Goal: Transaction & Acquisition: Download file/media

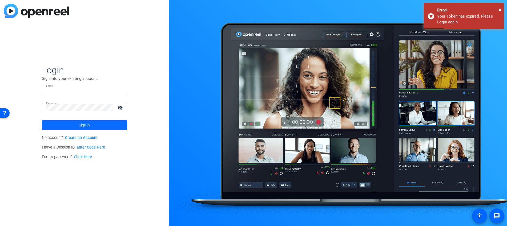
type input "[EMAIL_ADDRESS][DOMAIN_NAME]"
click at [89, 125] on span "Sign in" at bounding box center [84, 125] width 11 height 13
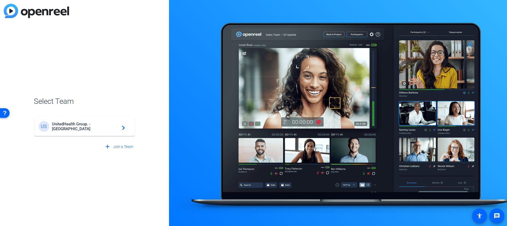
click at [111, 126] on span "UnitedHealth Group. - [GEOGRAPHIC_DATA]" at bounding box center [85, 127] width 67 height 10
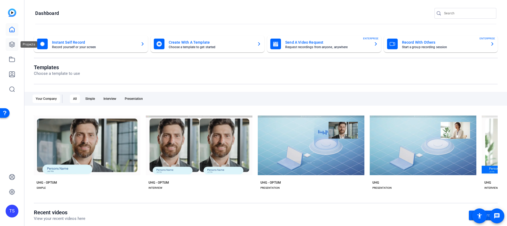
click at [11, 43] on icon at bounding box center [12, 44] width 6 height 6
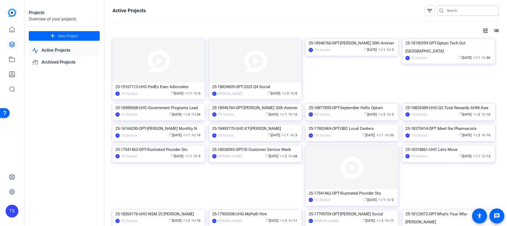
click at [460, 9] on input "Search" at bounding box center [471, 10] width 48 height 6
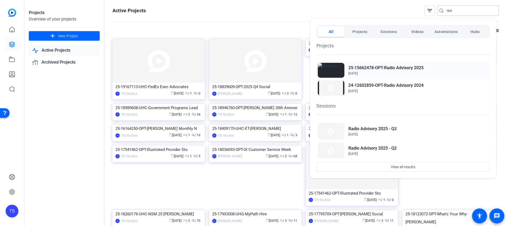
type input "rad"
click at [389, 68] on h2 "25-15662478-OPT-Radio Advisory 2025" at bounding box center [385, 68] width 75 height 6
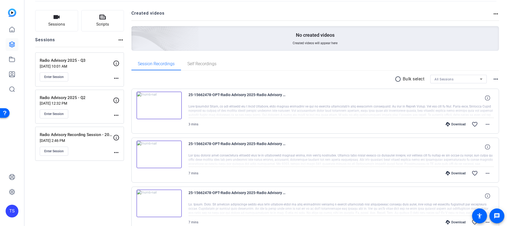
scroll to position [53, 0]
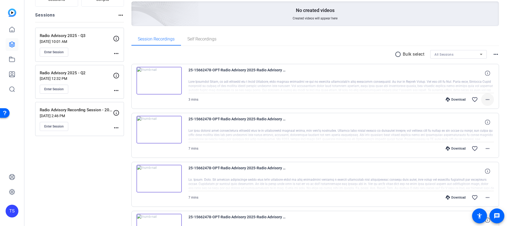
click at [484, 100] on mat-icon "more_horiz" at bounding box center [487, 99] width 6 height 6
click at [469, 124] on span "Download MP4" at bounding box center [471, 124] width 32 height 6
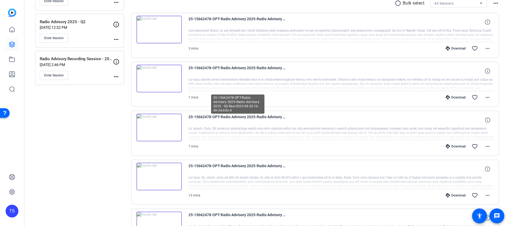
scroll to position [107, 0]
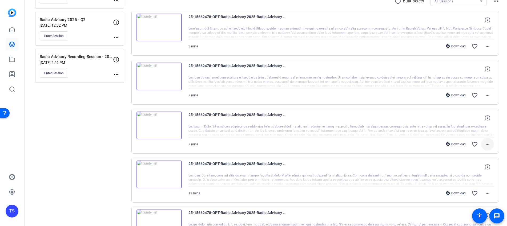
click at [484, 144] on mat-icon "more_horiz" at bounding box center [487, 144] width 6 height 6
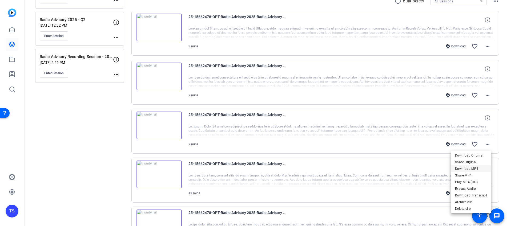
click at [466, 169] on span "Download MP4" at bounding box center [471, 169] width 32 height 6
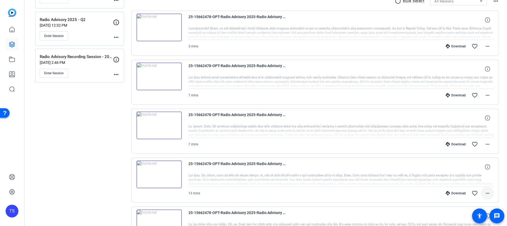
click at [484, 193] on mat-icon "more_horiz" at bounding box center [487, 193] width 6 height 6
click at [478, 143] on span "Download MP4" at bounding box center [471, 142] width 32 height 6
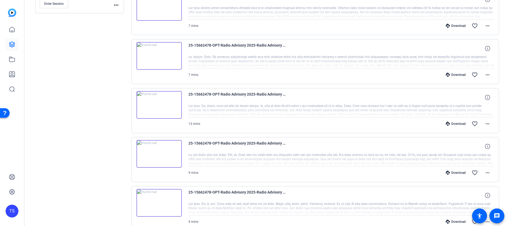
scroll to position [186, 0]
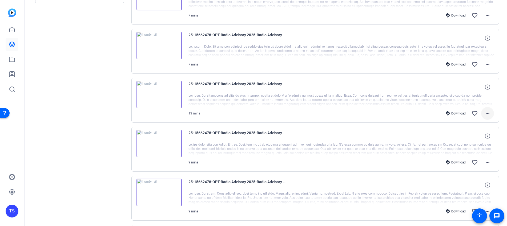
click at [485, 112] on mat-icon "more_horiz" at bounding box center [487, 113] width 6 height 6
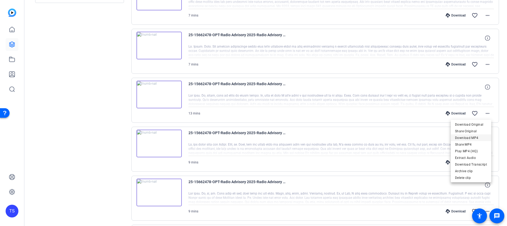
click at [469, 137] on span "Download MP4" at bounding box center [471, 138] width 32 height 6
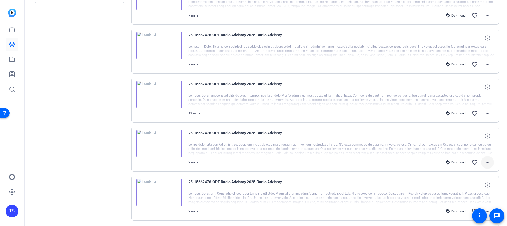
click at [484, 160] on mat-icon "more_horiz" at bounding box center [487, 162] width 6 height 6
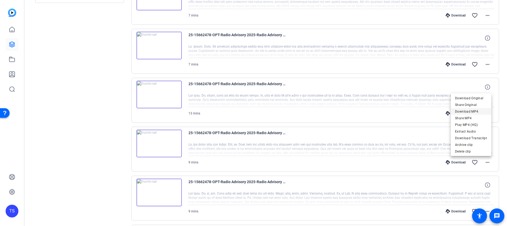
click at [472, 111] on span "Download MP4" at bounding box center [471, 111] width 32 height 6
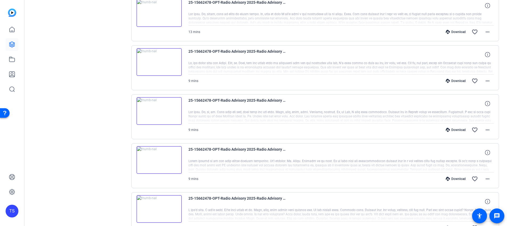
scroll to position [293, 0]
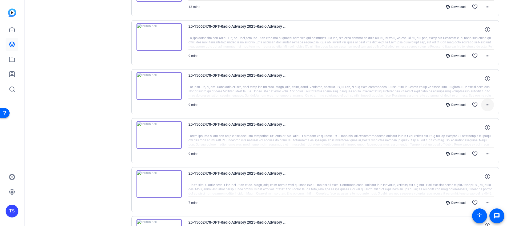
click at [484, 103] on mat-icon "more_horiz" at bounding box center [487, 105] width 6 height 6
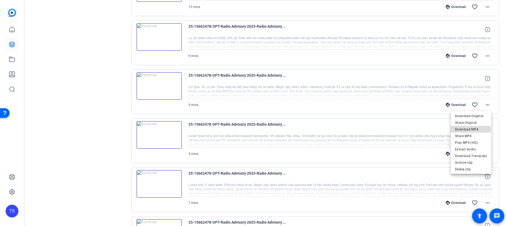
click at [461, 128] on span "Download MP4" at bounding box center [471, 129] width 32 height 6
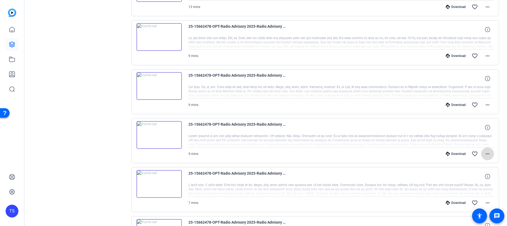
click at [486, 154] on mat-icon "more_horiz" at bounding box center [487, 154] width 6 height 6
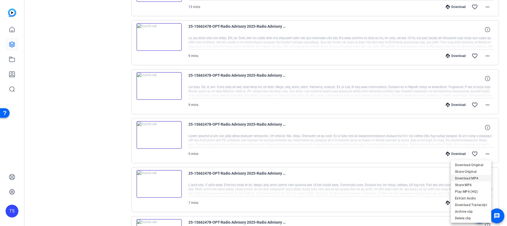
click at [464, 179] on span "Download MP4" at bounding box center [471, 178] width 32 height 6
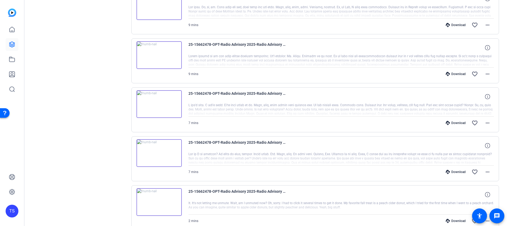
scroll to position [411, 0]
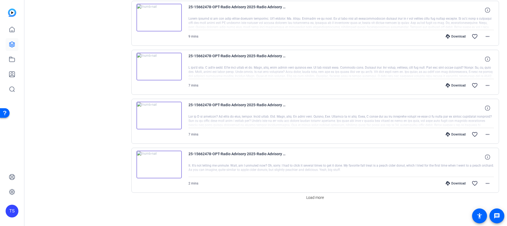
click at [150, 123] on img at bounding box center [158, 116] width 45 height 28
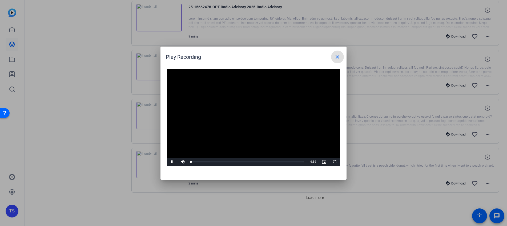
click at [340, 57] on mat-icon "close" at bounding box center [337, 57] width 6 height 6
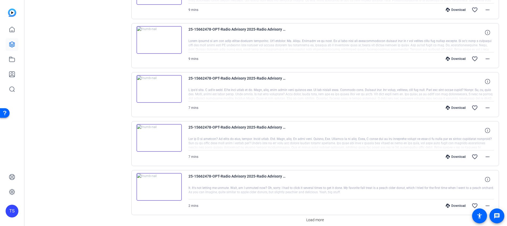
scroll to position [357, 0]
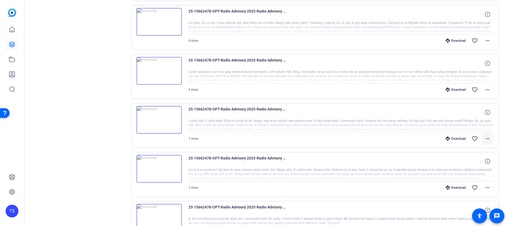
click at [484, 137] on mat-icon "more_horiz" at bounding box center [487, 139] width 6 height 6
click at [463, 163] on span "Download MP4" at bounding box center [471, 163] width 32 height 6
click at [484, 187] on mat-icon "more_horiz" at bounding box center [487, 188] width 6 height 6
click at [465, 137] on span "Download MP4" at bounding box center [471, 137] width 32 height 6
